Goal: Complete application form

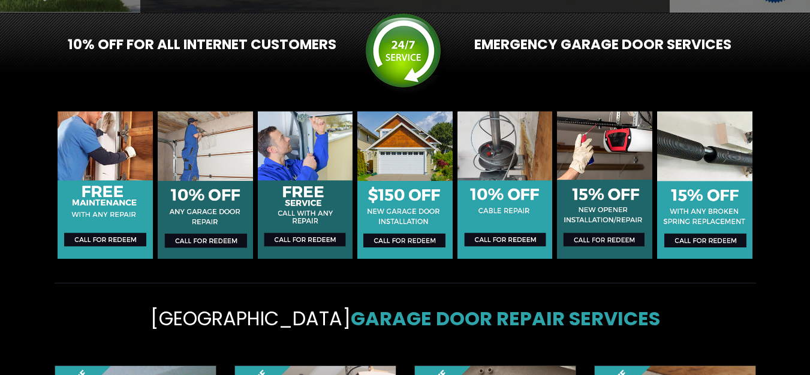
scroll to position [200, 0]
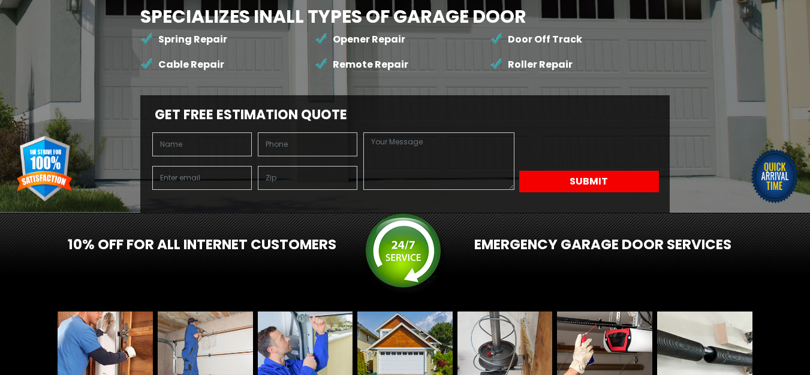
drag, startPoint x: 164, startPoint y: 51, endPoint x: 169, endPoint y: 64, distance: 14.0
click at [167, 95] on div "Get Free Estimation Quote Submit" at bounding box center [405, 154] width 530 height 118
drag, startPoint x: 177, startPoint y: 72, endPoint x: 178, endPoint y: 78, distance: 6.1
click at [177, 133] on input "text" at bounding box center [202, 145] width 100 height 24
type input "[PERSON_NAME]"
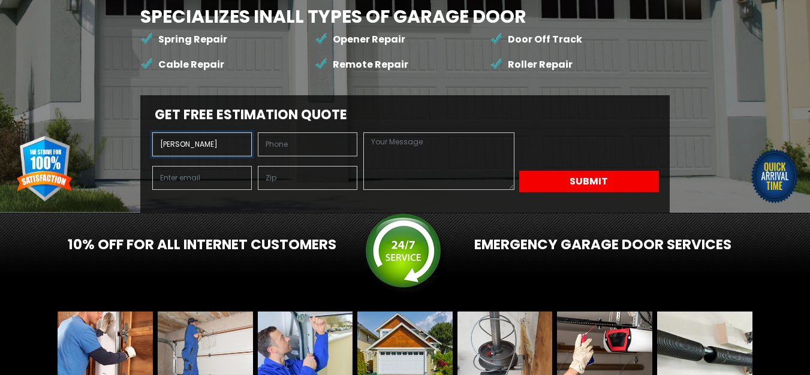
type input "7203304982"
type input "[EMAIL_ADDRESS][DOMAIN_NAME]"
type input "55405"
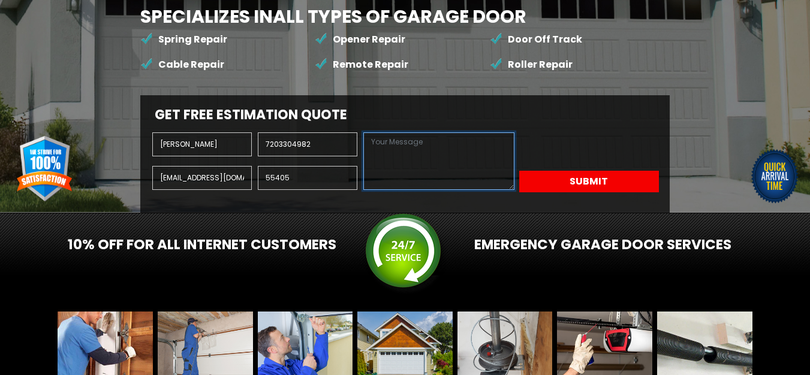
drag, startPoint x: 135, startPoint y: 217, endPoint x: 126, endPoint y: 233, distance: 18.5
click at [363, 190] on textarea at bounding box center [438, 162] width 151 height 58
paste textarea "I came across your bussiness the other day My team and I provide top-quality cl…"
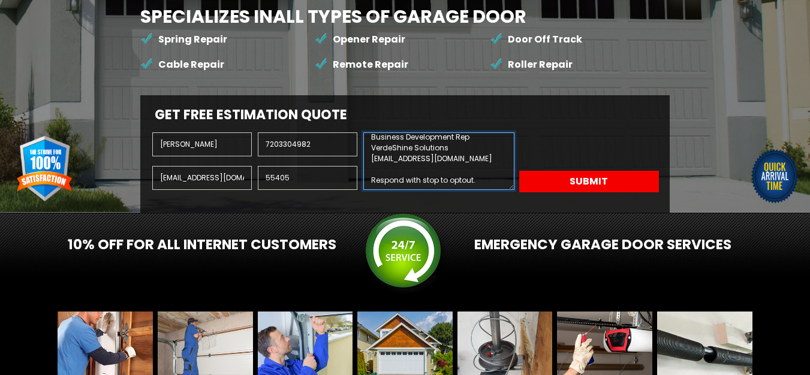
type textarea "I came across your bussiness the other day My team and I provide top-quality cl…"
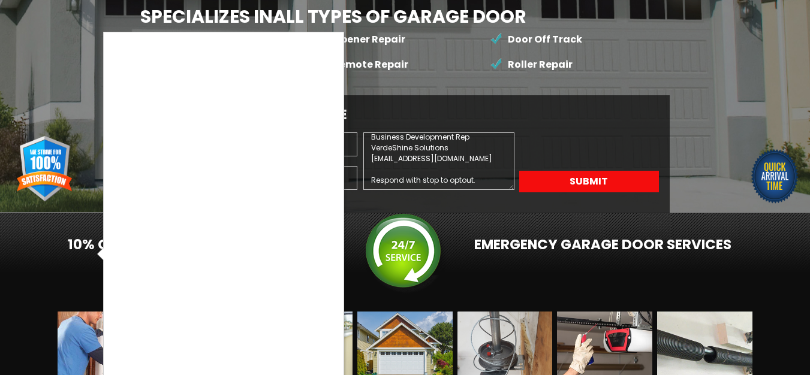
scroll to position [201, 0]
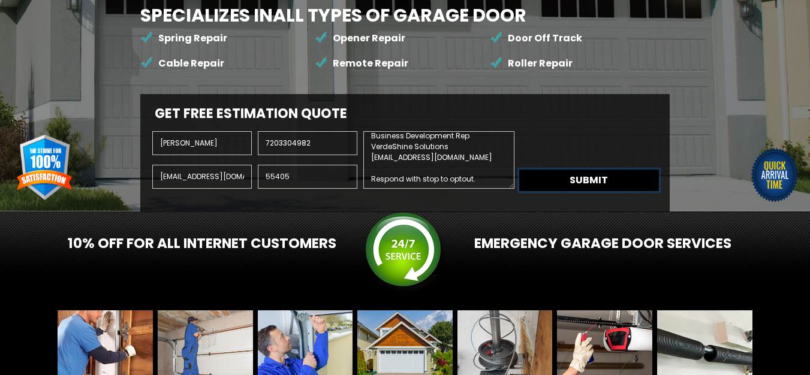
click at [519, 191] on button "Submit" at bounding box center [589, 181] width 140 height 22
